Goal: Navigation & Orientation: Find specific page/section

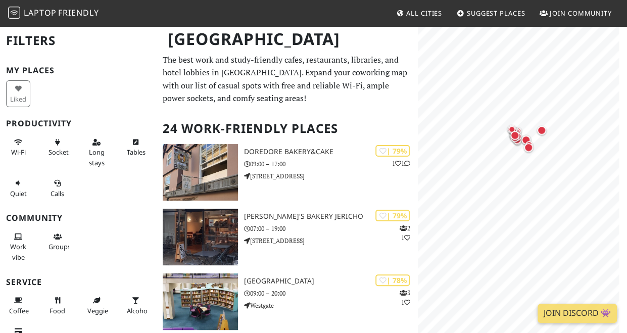
click at [52, 13] on span "Laptop" at bounding box center [40, 12] width 33 height 11
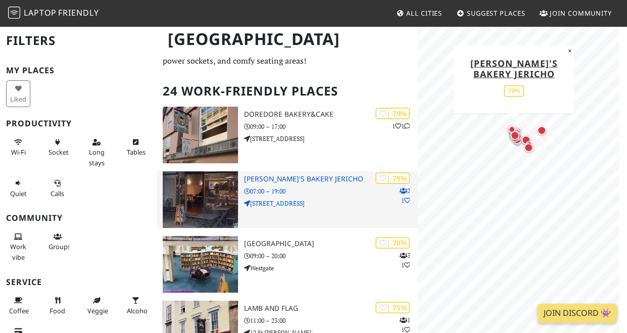
scroll to position [38, 0]
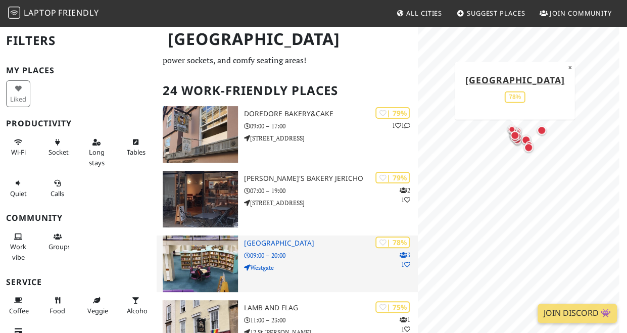
click at [276, 242] on h3 "[GEOGRAPHIC_DATA]" at bounding box center [331, 243] width 174 height 9
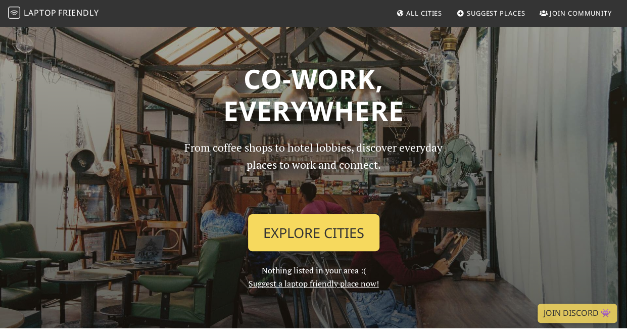
click at [300, 233] on link "Explore Cities" at bounding box center [313, 232] width 131 height 37
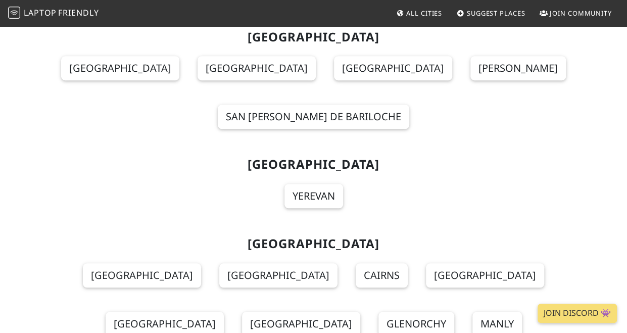
scroll to position [313, 0]
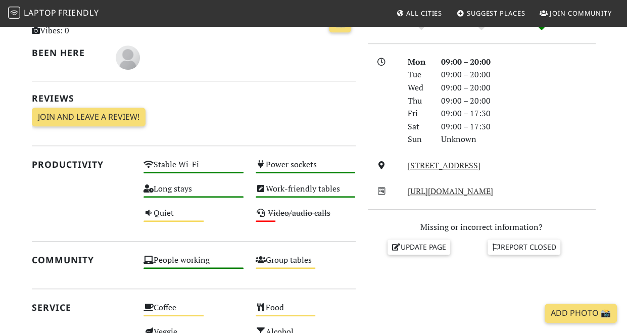
scroll to position [261, 0]
